Goal: Task Accomplishment & Management: Use online tool/utility

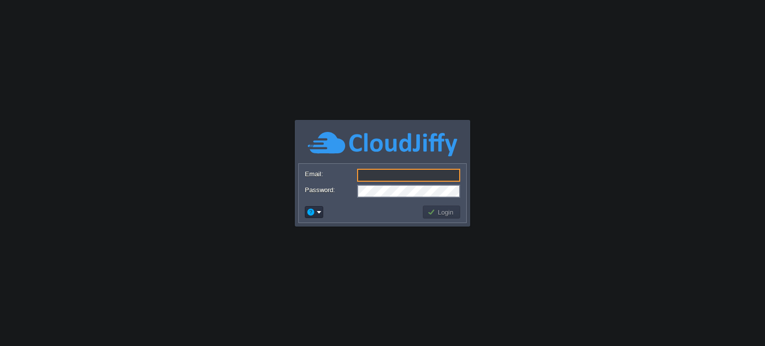
type input "[EMAIL_ADDRESS][PERSON_NAME][DOMAIN_NAME]"
click at [433, 214] on button "Login" at bounding box center [442, 212] width 29 height 9
click at [434, 210] on button "Login" at bounding box center [442, 212] width 29 height 9
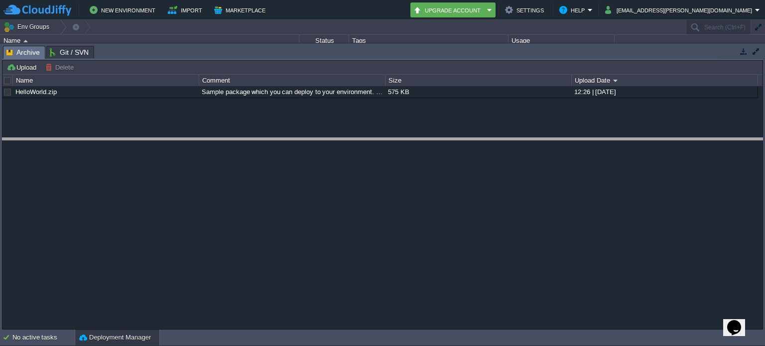
drag, startPoint x: 134, startPoint y: 47, endPoint x: 119, endPoint y: 140, distance: 93.4
click at [119, 140] on body "New Environment Import Marketplace Bonus ₹0.00 Upgrade Account Settings Help [E…" at bounding box center [382, 173] width 765 height 346
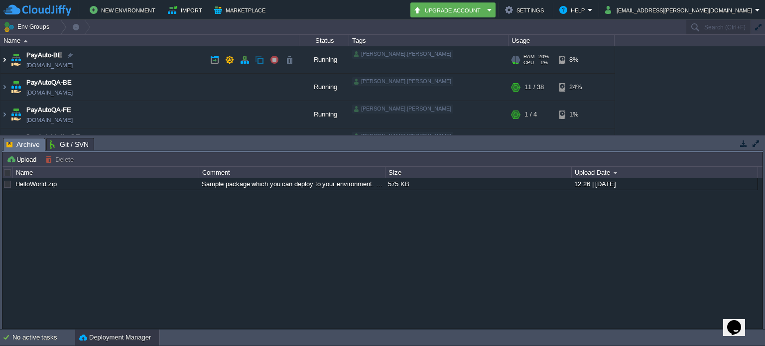
click at [3, 59] on img at bounding box center [4, 59] width 8 height 27
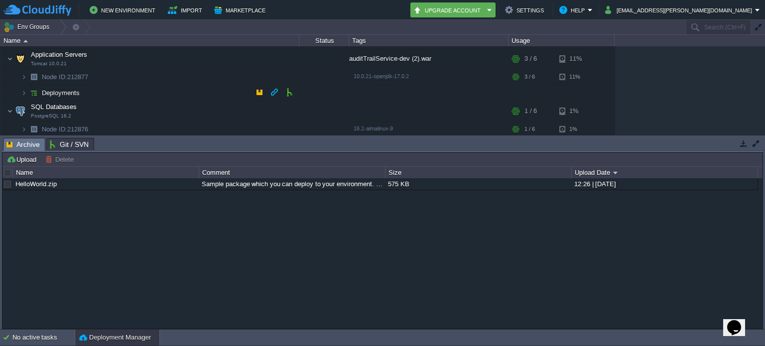
scroll to position [100, 0]
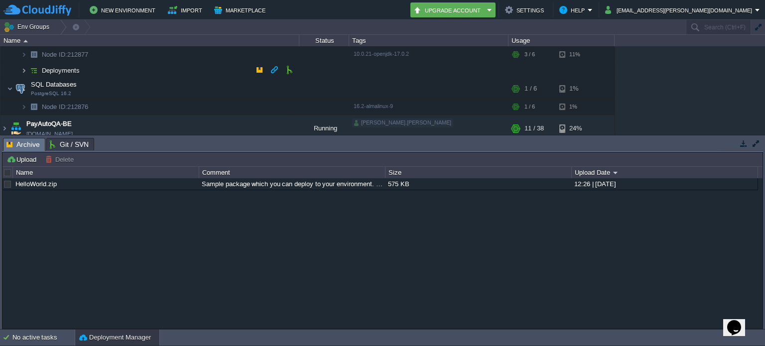
click at [23, 68] on img at bounding box center [24, 70] width 6 height 15
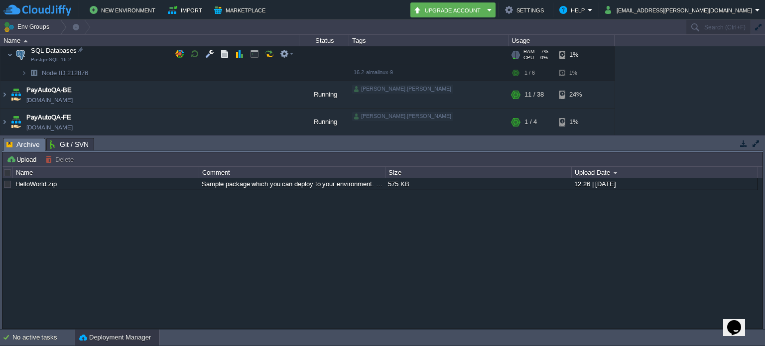
scroll to position [50, 0]
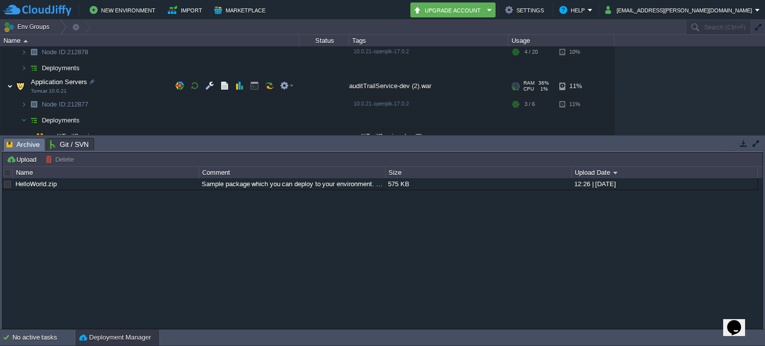
click at [11, 85] on img at bounding box center [10, 86] width 6 height 20
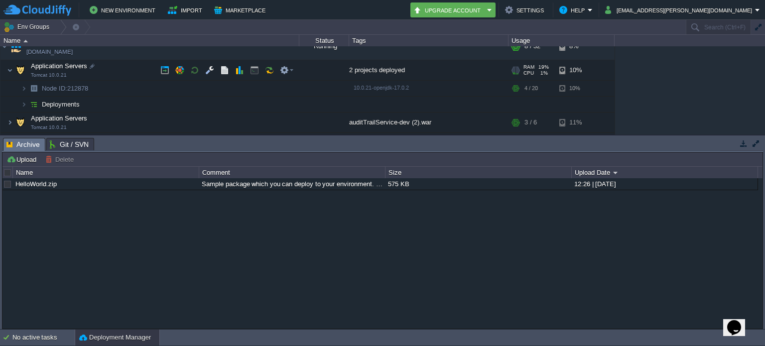
scroll to position [0, 0]
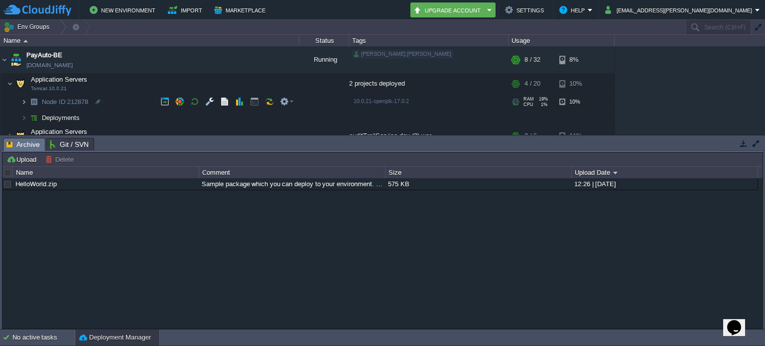
click at [24, 99] on img at bounding box center [24, 101] width 6 height 15
click at [23, 99] on img at bounding box center [24, 101] width 6 height 15
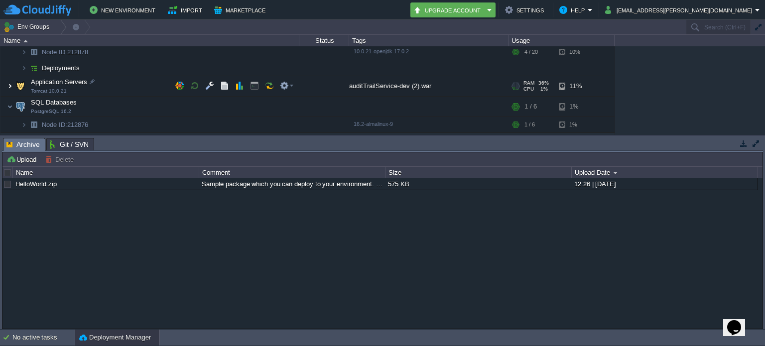
click at [11, 85] on img at bounding box center [10, 86] width 6 height 20
click at [11, 84] on img at bounding box center [10, 86] width 6 height 20
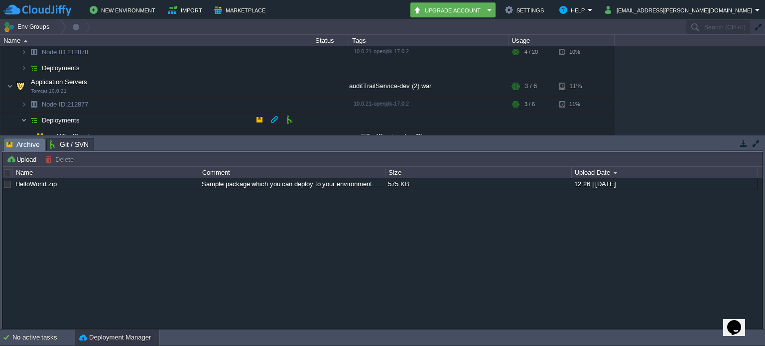
click at [25, 118] on img at bounding box center [24, 120] width 6 height 15
click at [21, 103] on img at bounding box center [24, 104] width 6 height 15
click at [21, 102] on img at bounding box center [24, 104] width 6 height 15
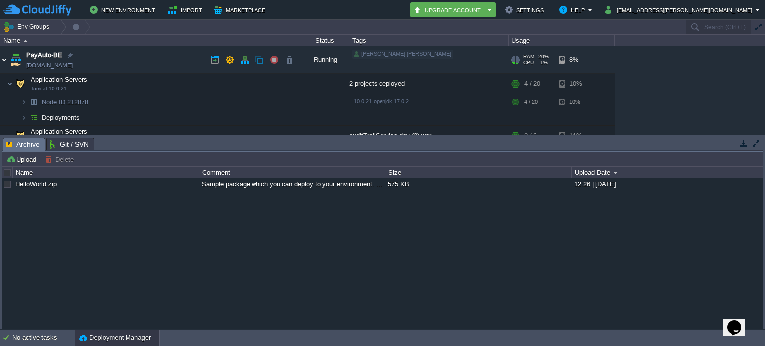
click at [5, 61] on img at bounding box center [4, 59] width 8 height 27
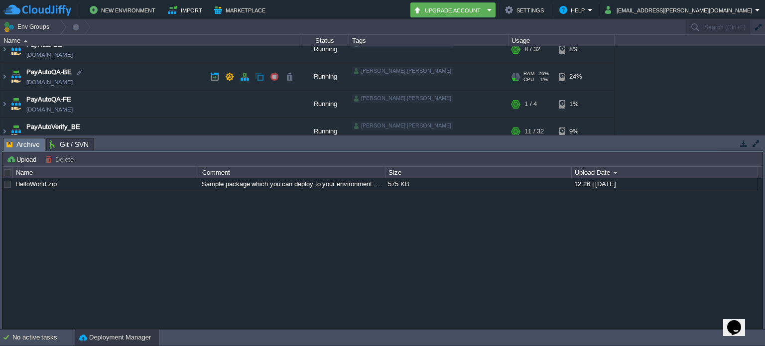
scroll to position [20, 0]
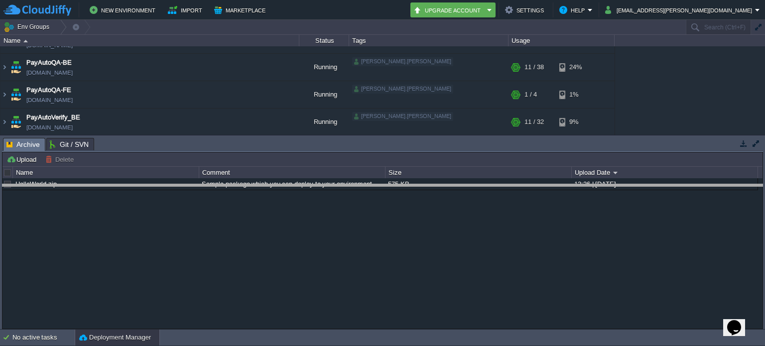
drag, startPoint x: 151, startPoint y: 147, endPoint x: 158, endPoint y: 194, distance: 47.9
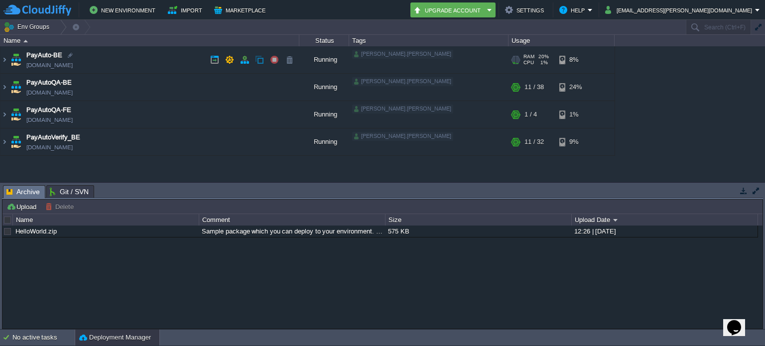
drag, startPoint x: 40, startPoint y: 55, endPoint x: 202, endPoint y: 173, distance: 200.6
click at [202, 173] on div "PayAuto-BE [DOMAIN_NAME] Running [PERSON_NAME].[PERSON_NAME] + Add to Env Group…" at bounding box center [382, 114] width 765 height 136
click at [6, 59] on img at bounding box center [4, 59] width 8 height 27
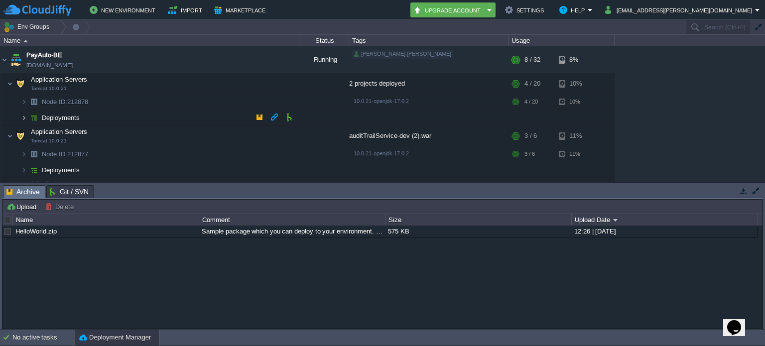
click at [24, 115] on img at bounding box center [24, 117] width 6 height 15
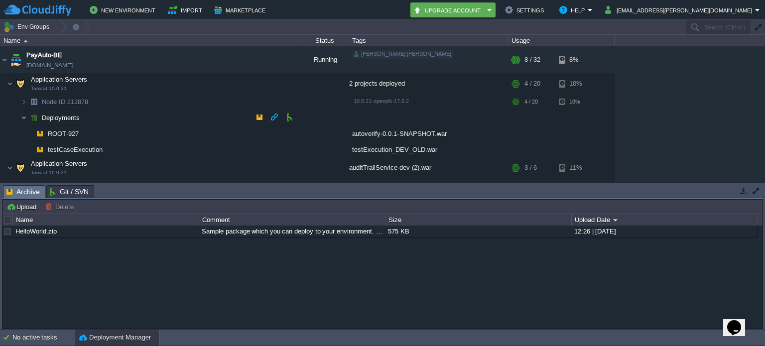
click at [24, 115] on img at bounding box center [24, 117] width 6 height 15
